Goal: Task Accomplishment & Management: Manage account settings

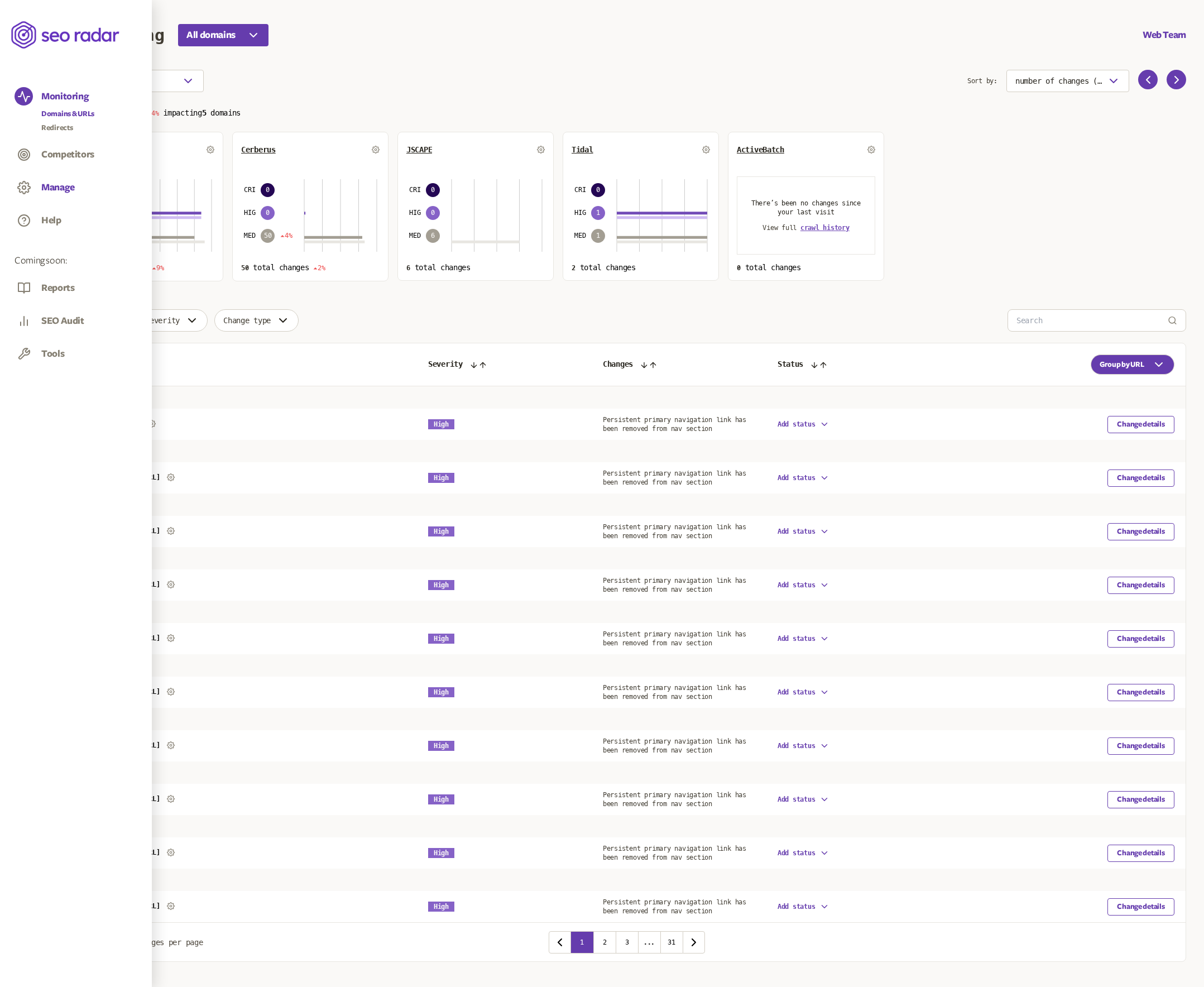
click at [52, 188] on button "Manage" at bounding box center [58, 187] width 34 height 12
click at [59, 189] on button "Manage" at bounding box center [58, 187] width 34 height 12
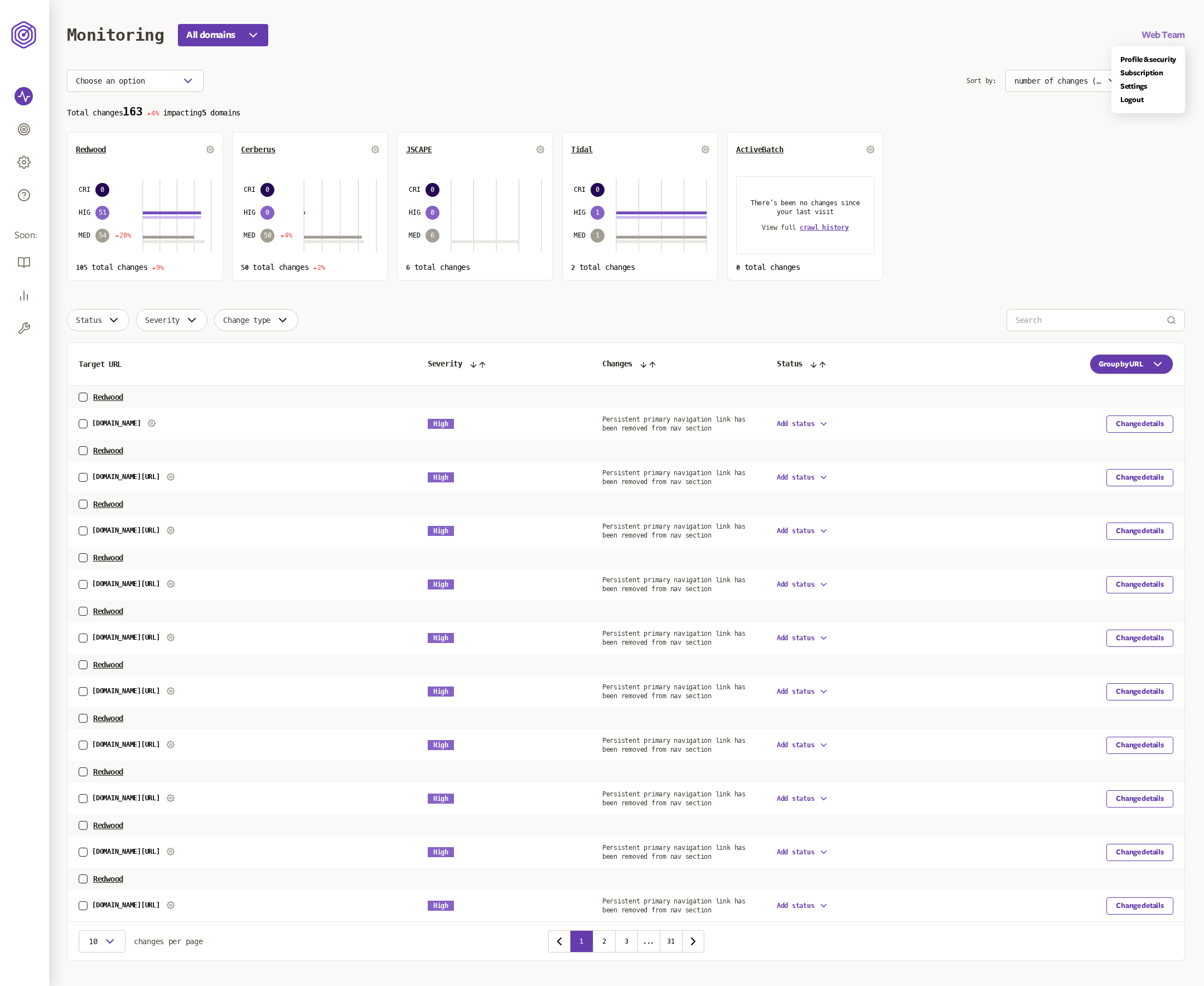
click at [1159, 33] on button "Web Team" at bounding box center [1163, 35] width 44 height 13
click at [1138, 71] on link "Subscription" at bounding box center [1148, 73] width 56 height 9
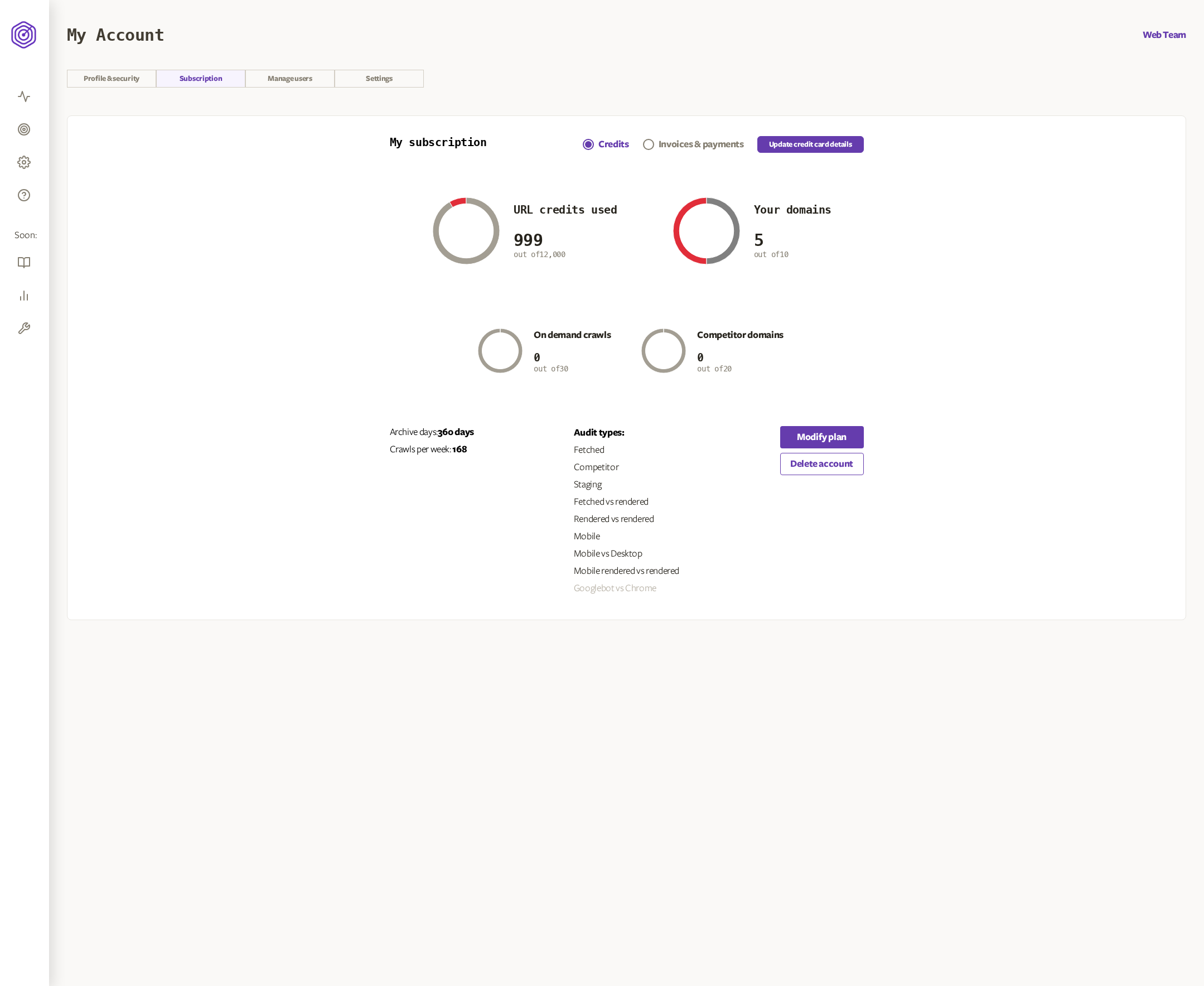
click at [827, 425] on div "My subscription Credits Invoices & payments Update credit card details URL cred…" at bounding box center [627, 367] width 474 height 463
click at [827, 433] on button "Modify plan" at bounding box center [822, 437] width 84 height 22
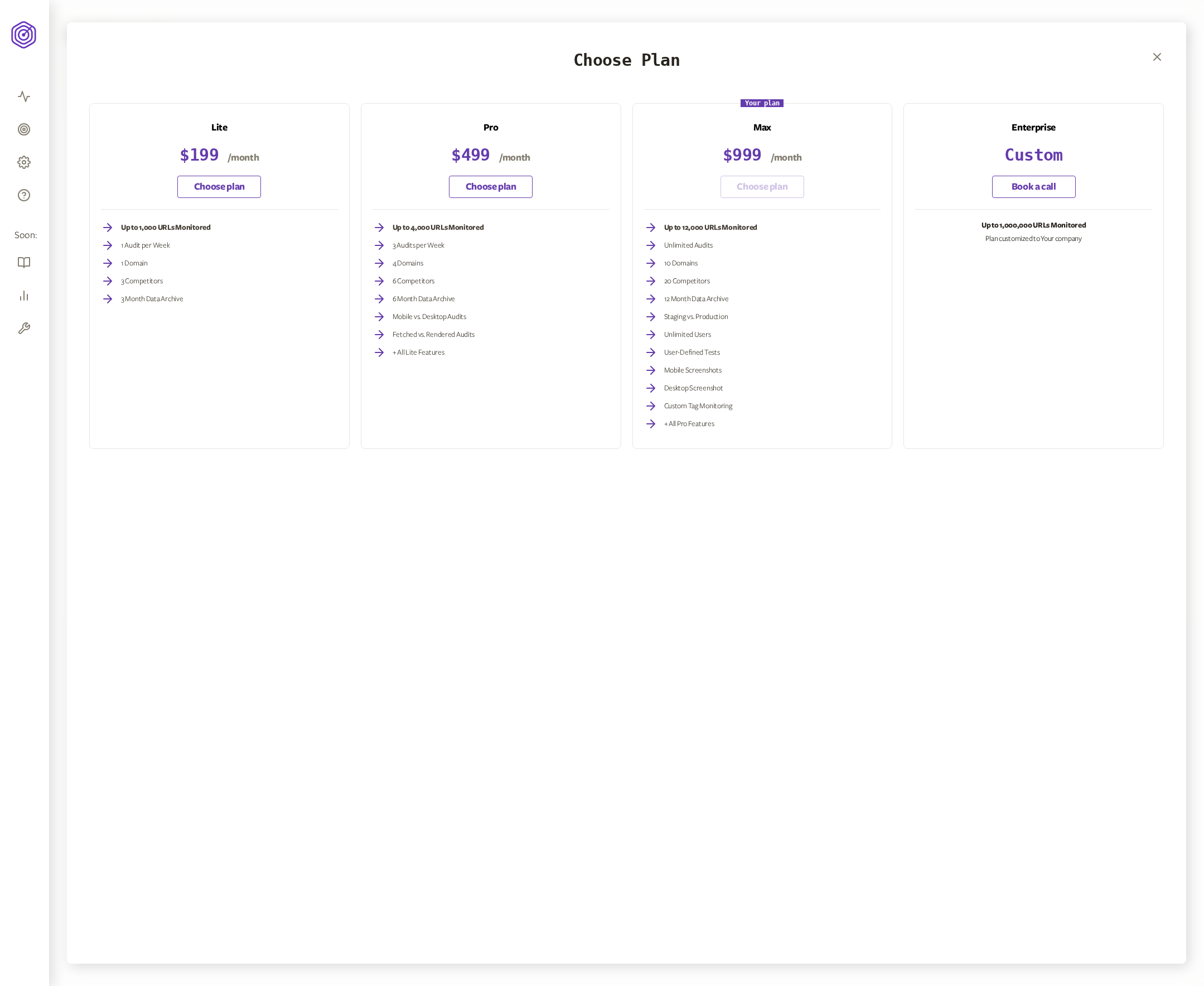
click at [686, 427] on span "+ All Pro Features" at bounding box center [689, 424] width 50 height 8
click at [1035, 232] on div "Up to 1,000,000 URLs Monitored Plan customized to Your company" at bounding box center [1034, 232] width 237 height 22
click at [723, 175] on div "Your plan Max $ 999 /month Choose plan Up to 12,000 URLs Monitored Unlimited Au…" at bounding box center [762, 276] width 260 height 346
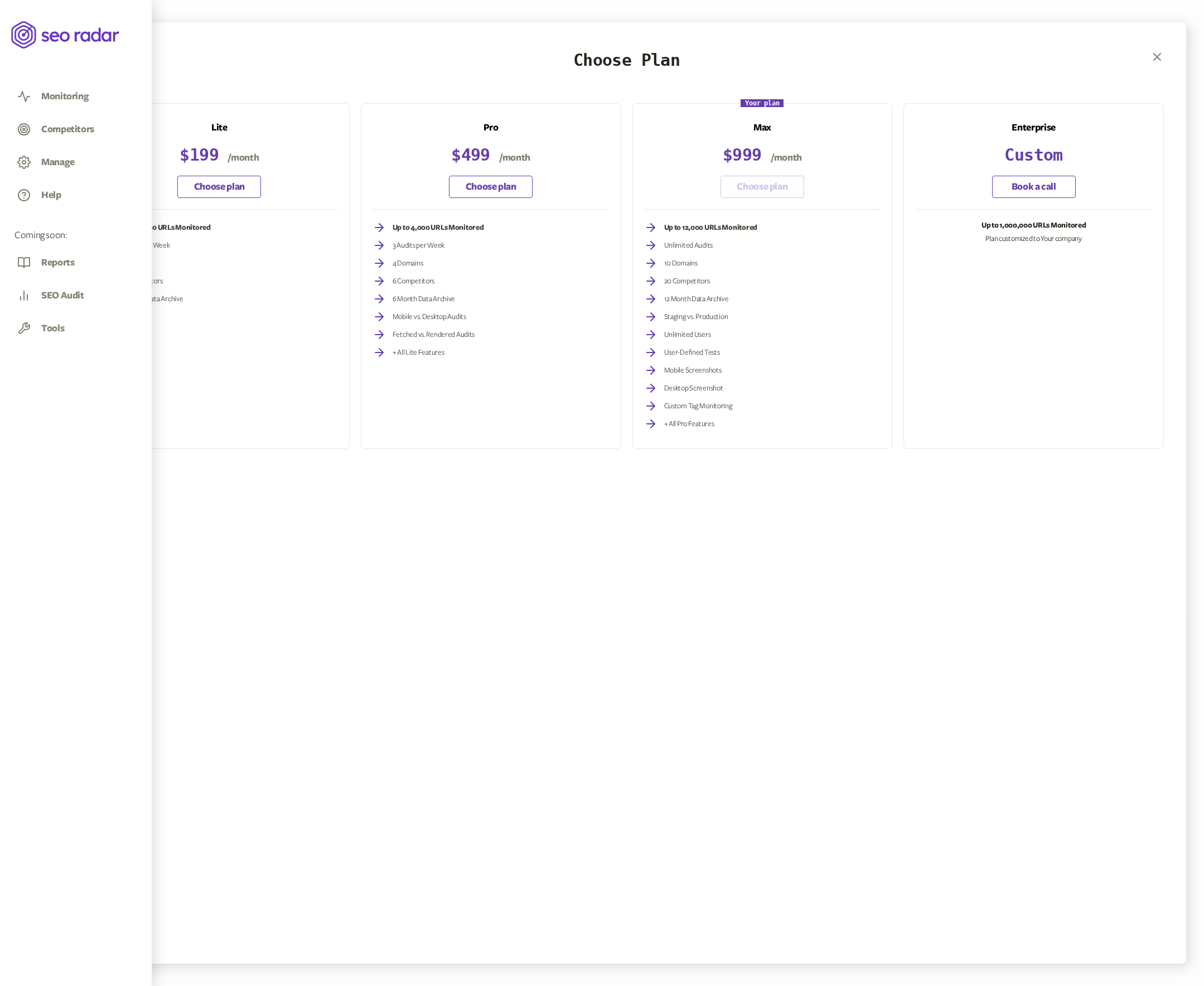
click at [54, 203] on div "Help" at bounding box center [51, 198] width 20 height 18
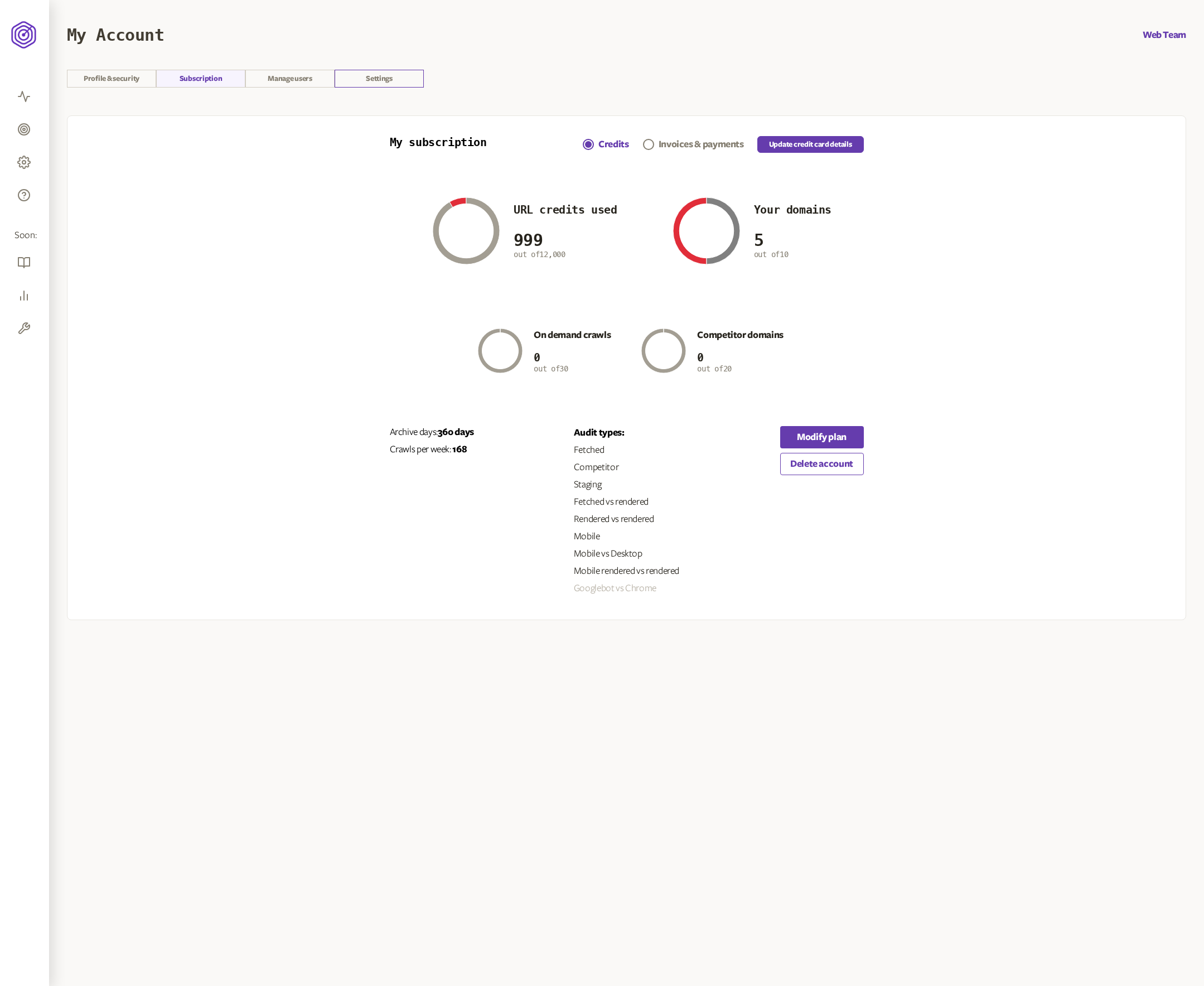
click at [379, 85] on link "Settings" at bounding box center [379, 78] width 89 height 18
